Goal: Communication & Community: Answer question/provide support

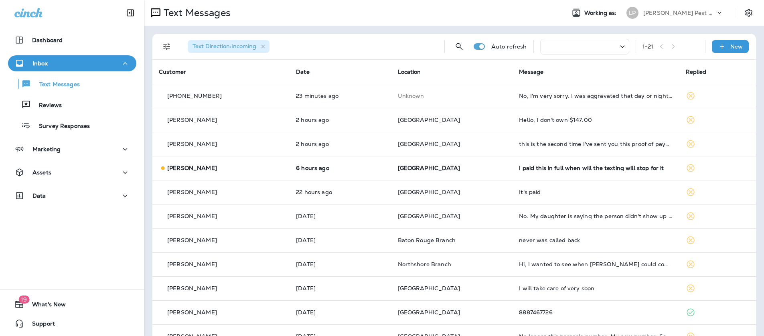
scroll to position [24, 0]
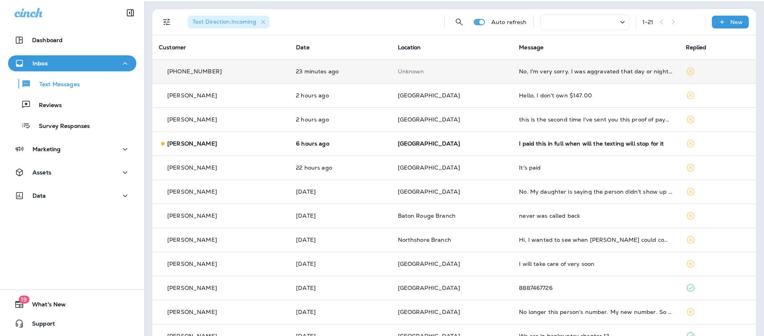
click at [482, 64] on td "Unknown" at bounding box center [452, 71] width 122 height 24
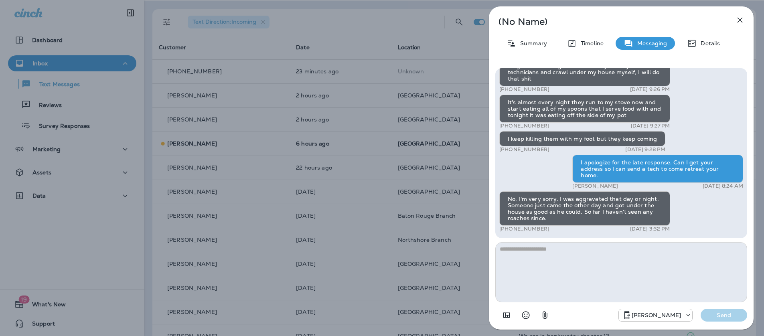
click at [554, 278] on textarea at bounding box center [621, 272] width 252 height 60
click at [545, 266] on textarea at bounding box center [621, 272] width 252 height 60
type textarea "**********"
click at [727, 312] on p "Send" at bounding box center [724, 315] width 34 height 7
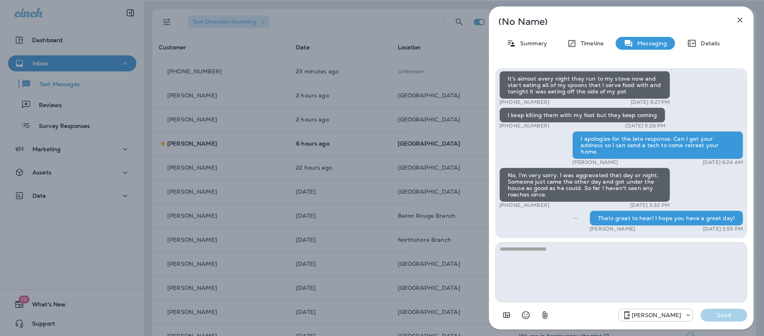
click at [740, 18] on icon "button" at bounding box center [740, 20] width 10 height 10
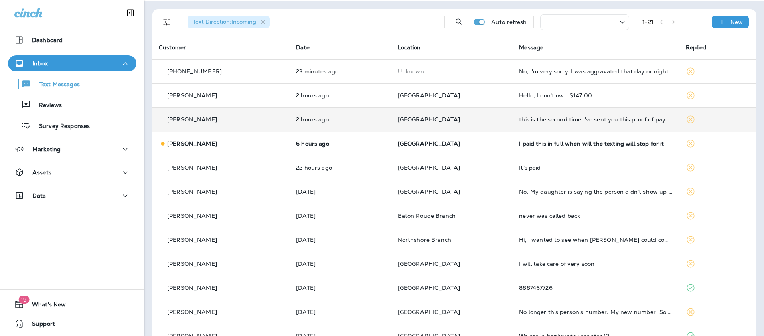
click at [519, 121] on div "this is the second time I've sent you this proof of payment." at bounding box center [596, 119] width 154 height 6
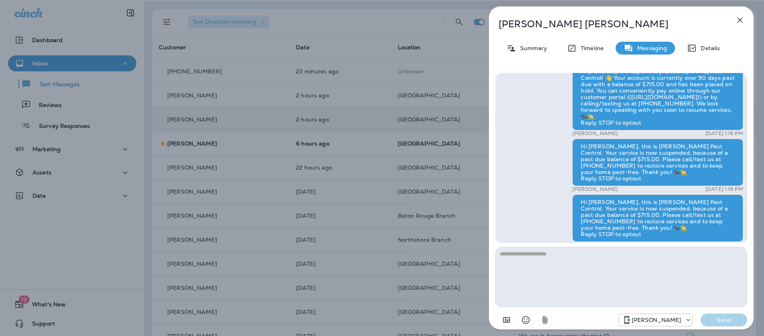
scroll to position [-235, 0]
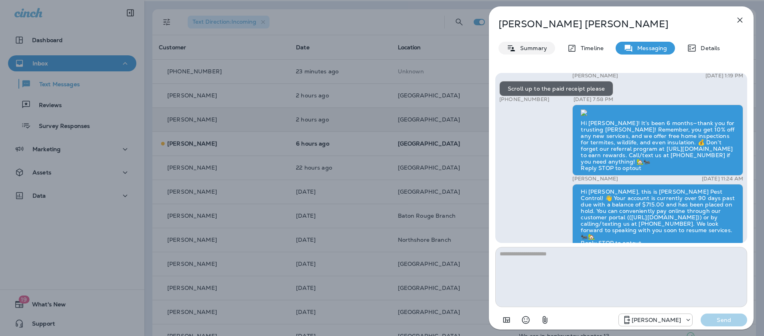
click at [529, 49] on p "Summary" at bounding box center [531, 48] width 31 height 6
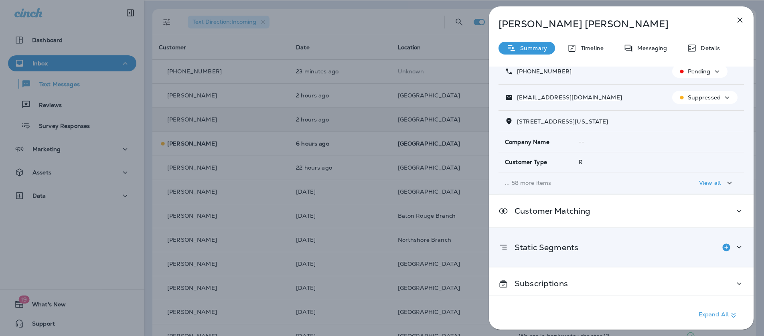
scroll to position [60, 0]
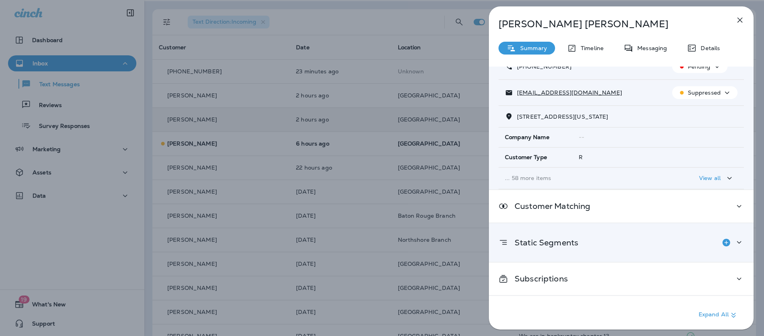
click at [735, 240] on icon at bounding box center [739, 242] width 10 height 10
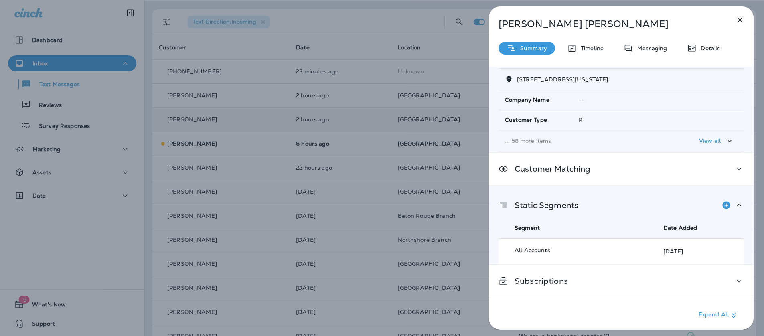
scroll to position [99, 0]
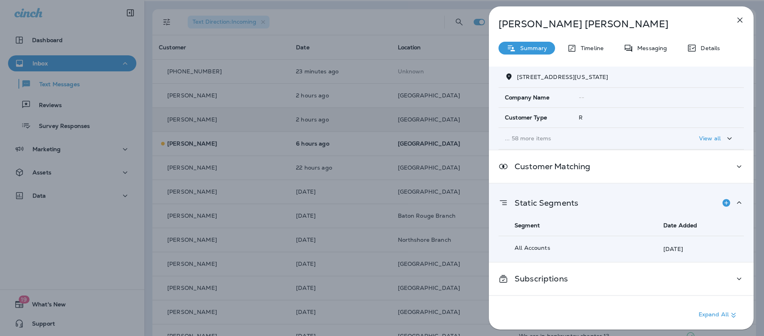
click at [742, 21] on icon "button" at bounding box center [740, 20] width 10 height 10
